Goal: Use online tool/utility: Utilize a website feature to perform a specific function

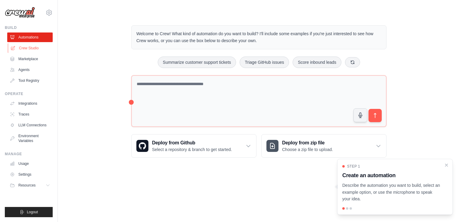
click at [34, 44] on link "Crew Studio" at bounding box center [30, 48] width 45 height 10
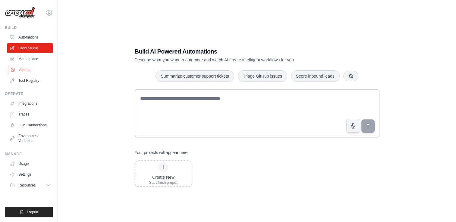
click at [35, 71] on link "Agents" at bounding box center [30, 70] width 45 height 10
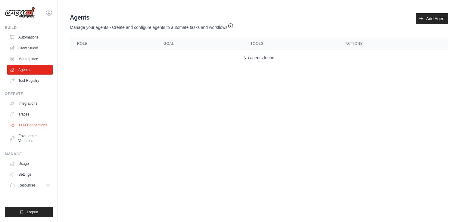
click at [34, 122] on link "LLM Connections" at bounding box center [30, 125] width 45 height 10
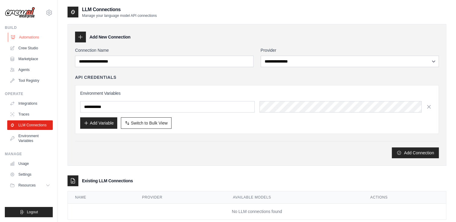
click at [37, 36] on link "Automations" at bounding box center [30, 38] width 45 height 10
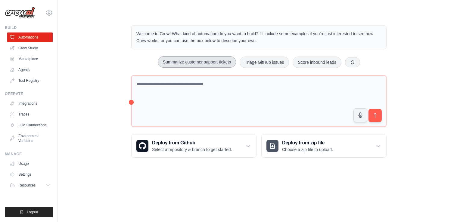
click at [184, 61] on button "Summarize customer support tickets" at bounding box center [197, 61] width 78 height 11
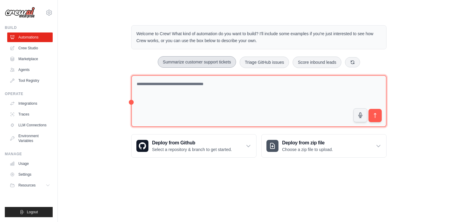
type textarea "**********"
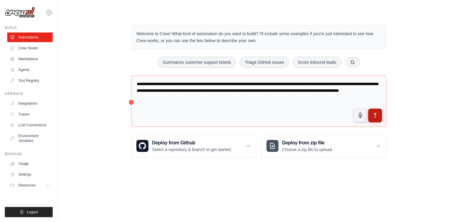
click at [376, 118] on button "submit" at bounding box center [375, 116] width 14 height 14
click at [41, 58] on link "Marketplace" at bounding box center [30, 59] width 45 height 10
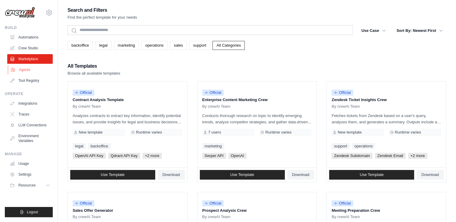
click at [33, 69] on link "Agents" at bounding box center [30, 70] width 45 height 10
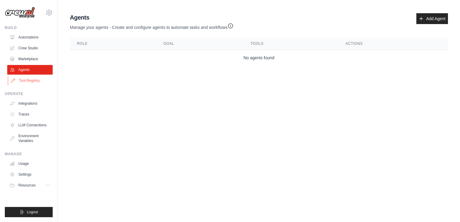
click at [33, 84] on link "Tool Registry" at bounding box center [30, 81] width 45 height 10
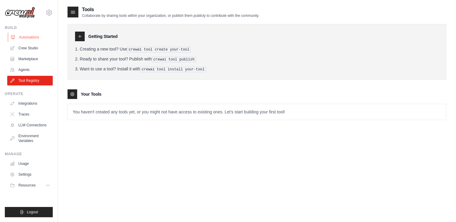
click at [36, 39] on link "Automations" at bounding box center [30, 38] width 45 height 10
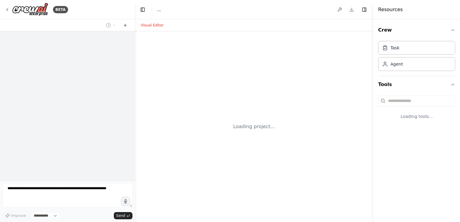
select select "****"
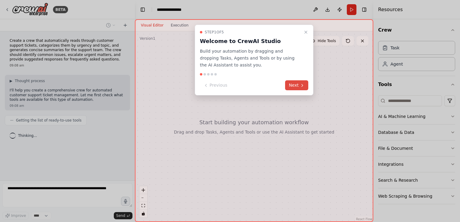
click at [294, 86] on button "Next" at bounding box center [296, 85] width 23 height 10
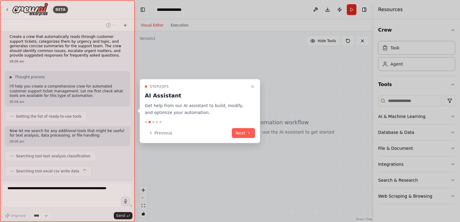
scroll to position [19, 0]
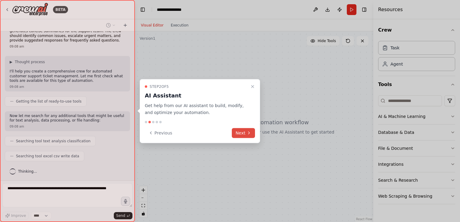
click at [245, 129] on button "Next" at bounding box center [243, 133] width 23 height 10
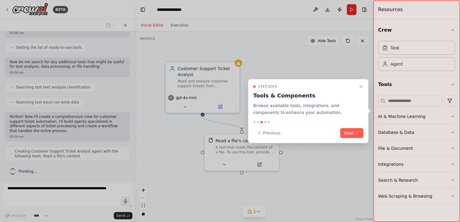
scroll to position [93, 0]
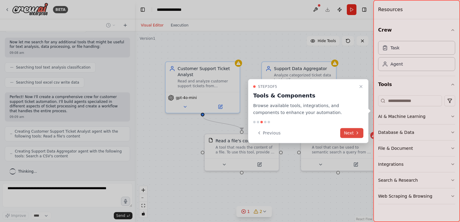
click at [348, 134] on button "Next" at bounding box center [351, 133] width 23 height 10
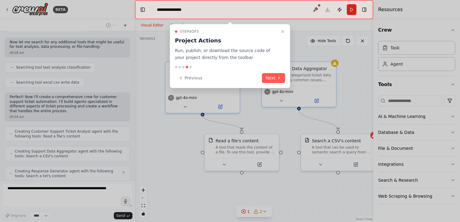
scroll to position [112, 0]
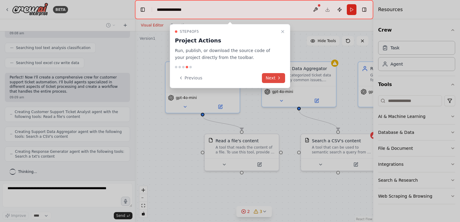
click at [277, 76] on icon at bounding box center [279, 78] width 5 height 5
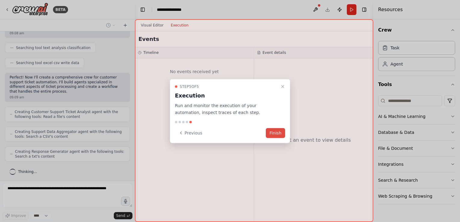
click at [270, 135] on button "Finish" at bounding box center [275, 133] width 19 height 10
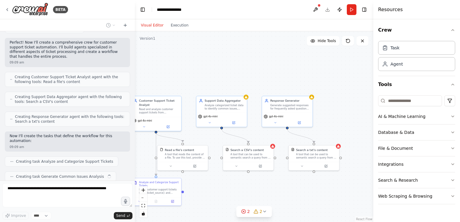
scroll to position [162, 0]
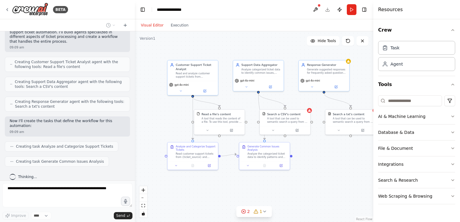
drag, startPoint x: 324, startPoint y: 174, endPoint x: 291, endPoint y: 144, distance: 44.5
click at [291, 144] on div ".deletable-edge-delete-btn { width: 20px; height: 20px; border: 0px solid #ffff…" at bounding box center [254, 126] width 238 height 191
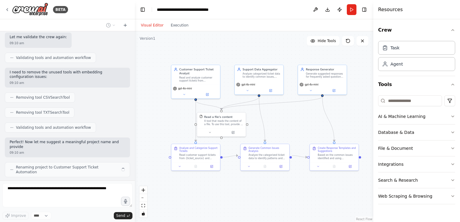
scroll to position [500, 0]
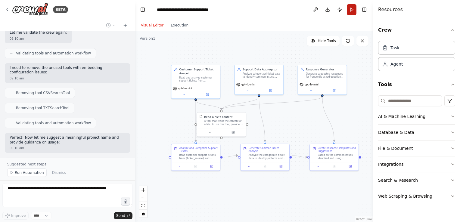
click at [355, 10] on button "Run" at bounding box center [352, 9] width 10 height 11
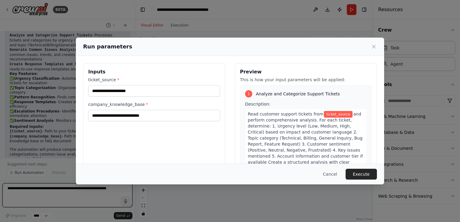
scroll to position [727, 0]
click at [332, 174] on button "Cancel" at bounding box center [330, 174] width 24 height 11
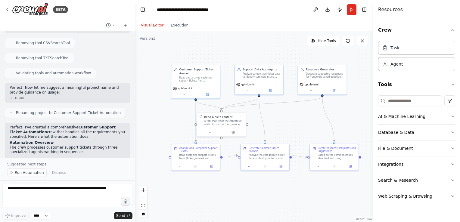
scroll to position [550, 0]
click at [364, 37] on button at bounding box center [363, 41] width 12 height 10
click at [363, 40] on icon at bounding box center [362, 41] width 5 height 5
click at [75, 197] on textarea at bounding box center [67, 195] width 130 height 24
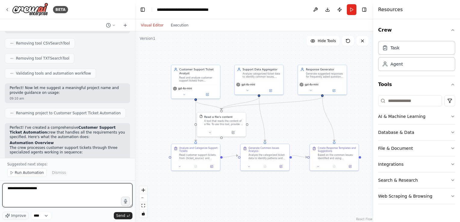
type textarea "**********"
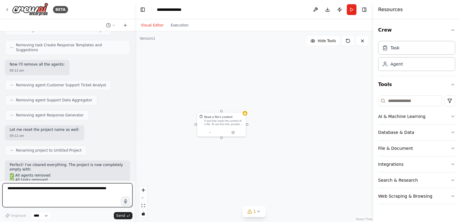
scroll to position [992, 0]
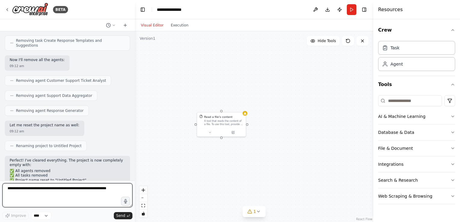
click at [104, 192] on textarea at bounding box center [67, 195] width 130 height 24
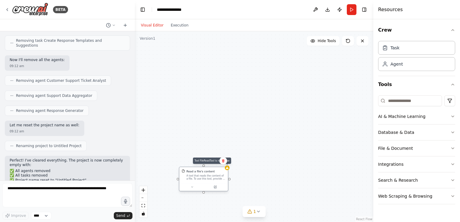
drag, startPoint x: 245, startPoint y: 113, endPoint x: 225, endPoint y: 168, distance: 58.8
click at [225, 168] on div at bounding box center [227, 168] width 5 height 5
click at [224, 163] on icon at bounding box center [224, 161] width 4 height 4
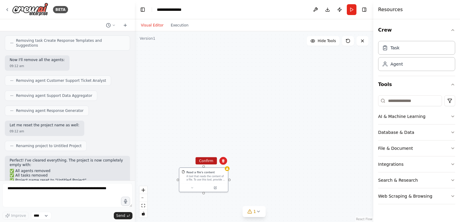
click at [208, 159] on button "Confirm" at bounding box center [205, 160] width 21 height 7
